Goal: Navigation & Orientation: Find specific page/section

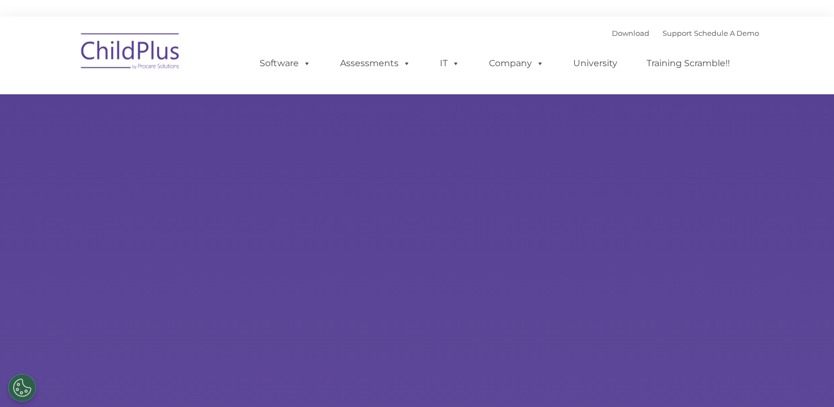
type input ""
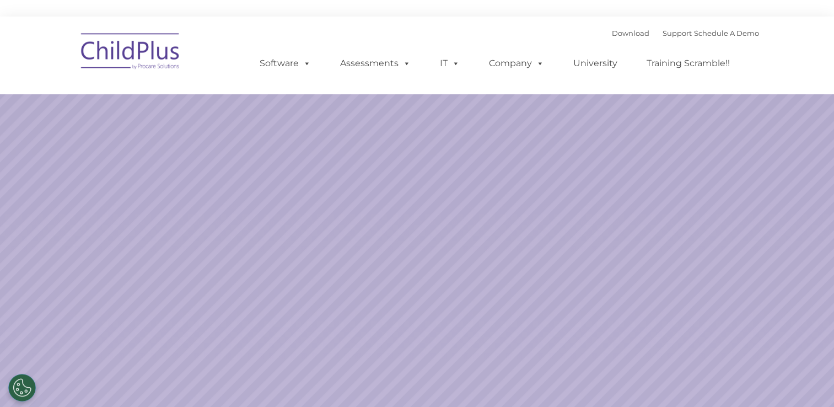
select select "MEDIUM"
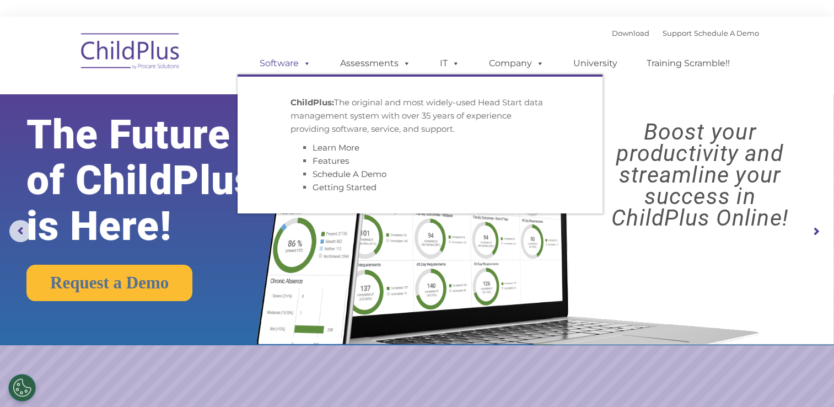
click at [284, 58] on link "Software" at bounding box center [284, 63] width 73 height 22
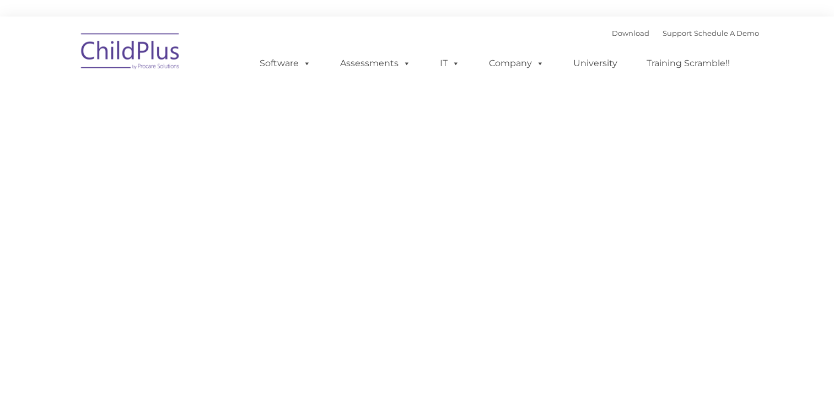
type input ""
